Goal: Book appointment/travel/reservation: Book appointment/travel/reservation

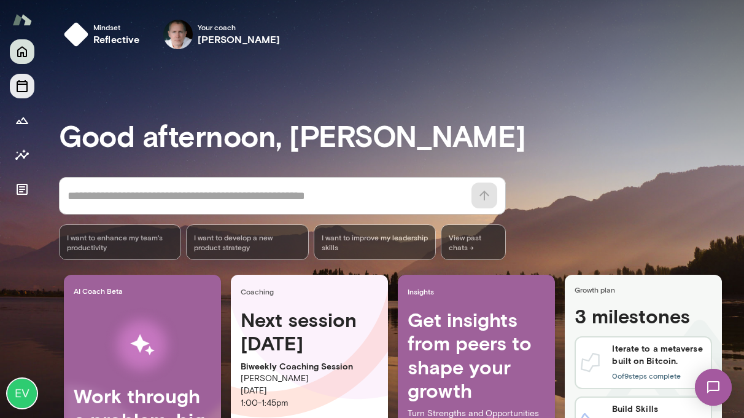
click at [23, 84] on icon "Sessions" at bounding box center [22, 86] width 15 height 15
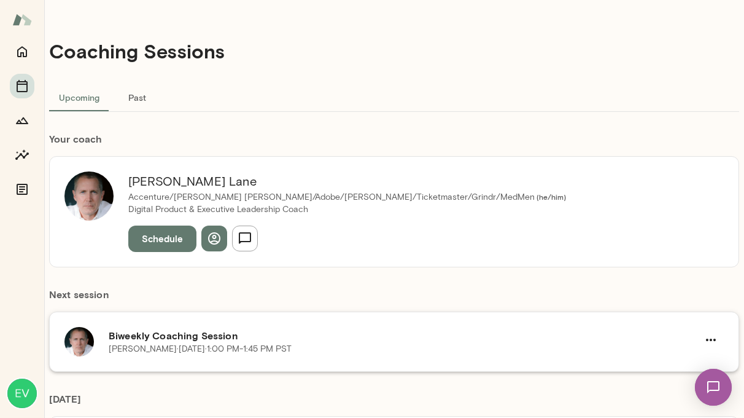
click at [338, 339] on h6 "Biweekly Coaching Session" at bounding box center [403, 335] width 589 height 15
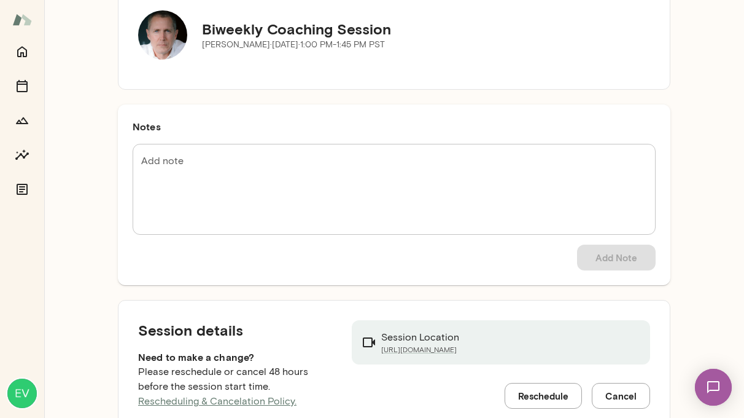
scroll to position [124, 0]
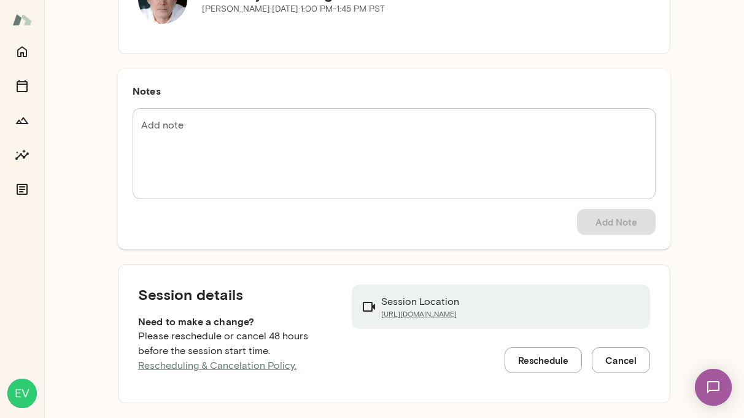
click at [559, 360] on button "Reschedule" at bounding box center [543, 360] width 77 height 26
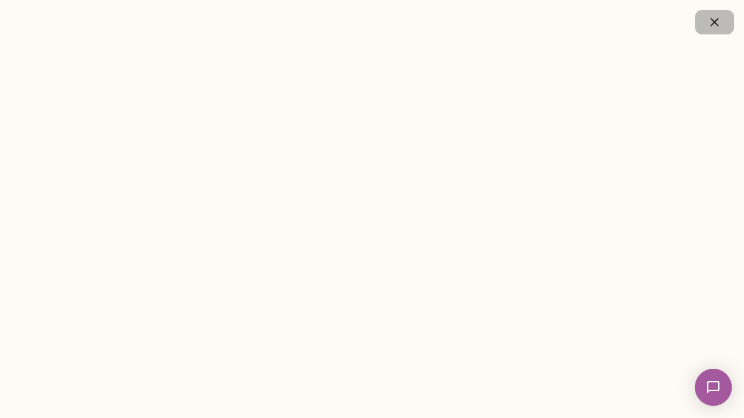
click at [710, 21] on icon "button" at bounding box center [714, 22] width 15 height 15
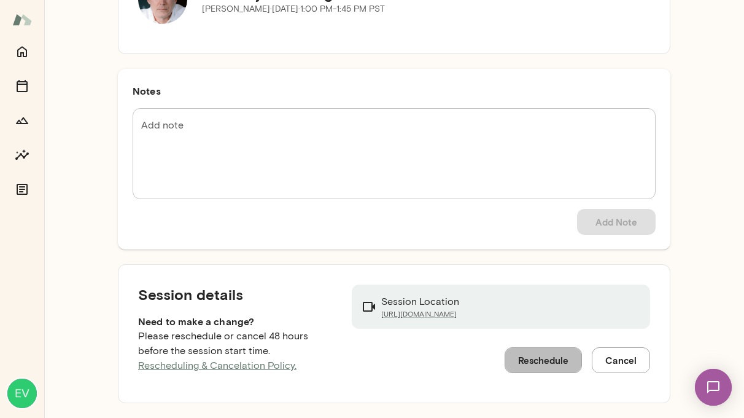
click at [560, 365] on button "Reschedule" at bounding box center [543, 360] width 77 height 26
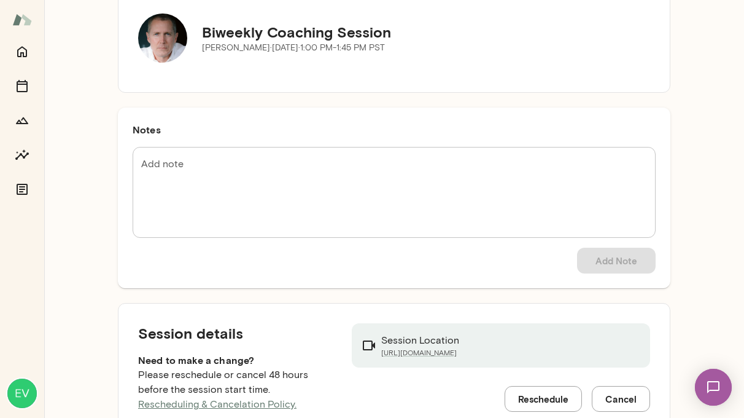
scroll to position [124, 0]
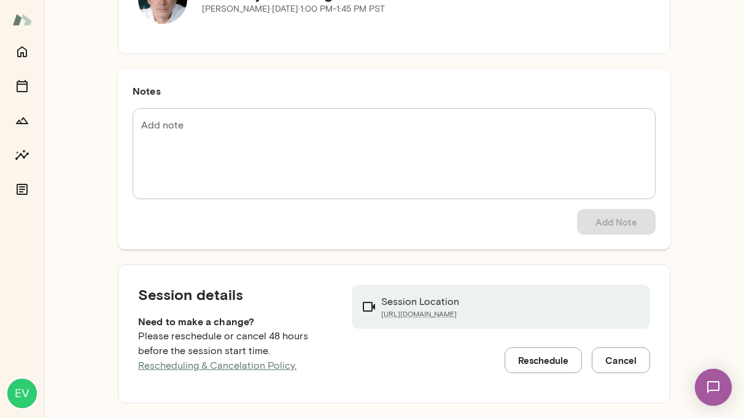
click at [535, 354] on button "Reschedule" at bounding box center [543, 360] width 77 height 26
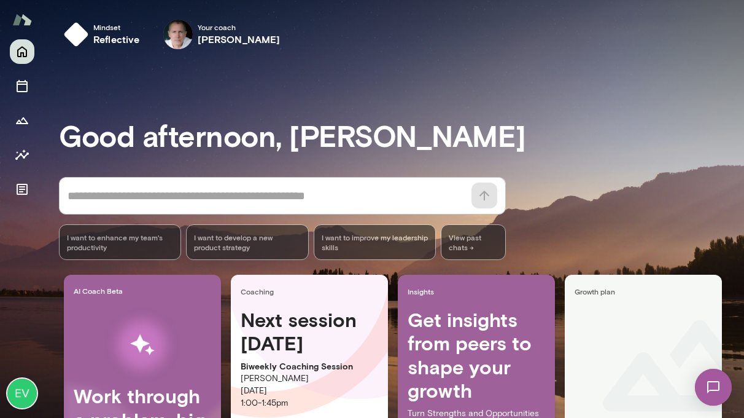
click at [36, 89] on div at bounding box center [22, 228] width 44 height 378
click at [20, 88] on icon "Sessions" at bounding box center [22, 86] width 15 height 15
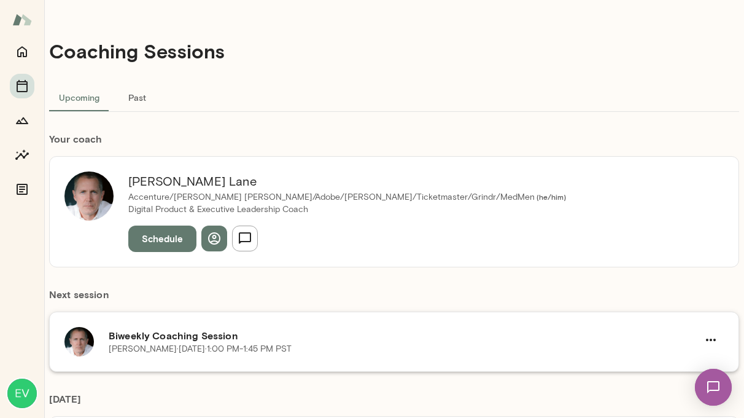
click at [322, 358] on div "Biweekly Coaching Session [PERSON_NAME] · [DATE] · 1:00 PM-1:45 PM PST" at bounding box center [394, 341] width 690 height 60
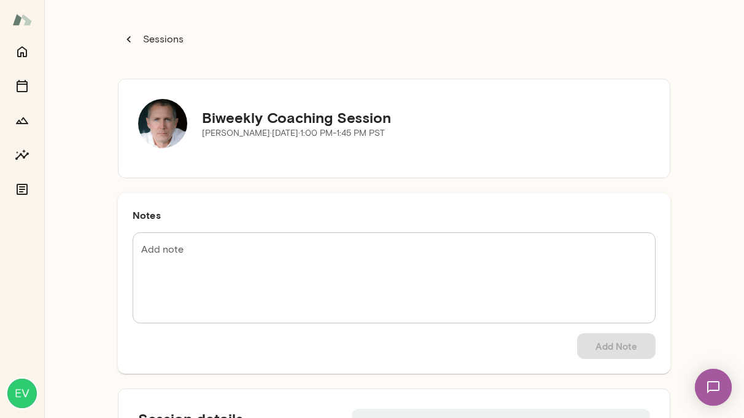
scroll to position [124, 0]
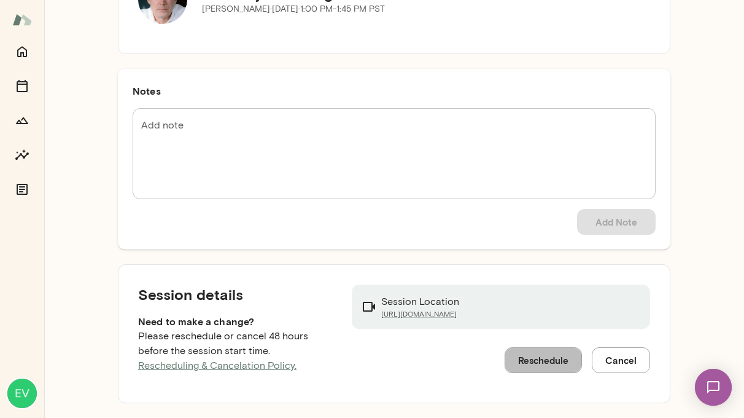
click at [519, 357] on button "Reschedule" at bounding box center [543, 360] width 77 height 26
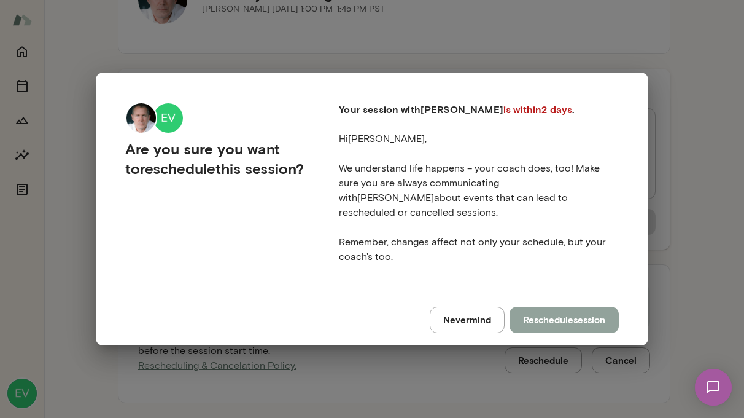
click at [543, 308] on button "Reschedule session" at bounding box center [564, 319] width 109 height 26
